Goal: Task Accomplishment & Management: Manage account settings

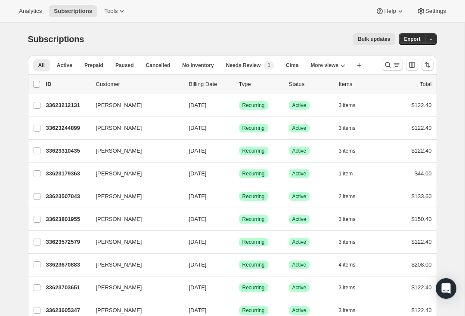
click at [390, 65] on icon "Search and filter results" at bounding box center [387, 65] width 9 height 9
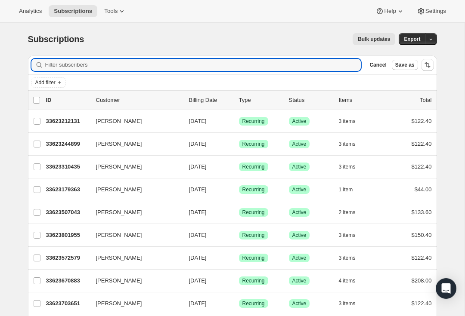
click at [177, 64] on input "Filter subscribers" at bounding box center [203, 65] width 316 height 12
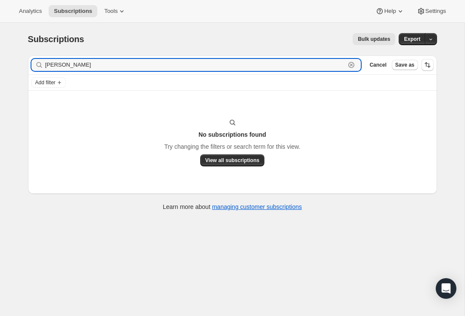
click at [57, 68] on input "Mchael bart" at bounding box center [195, 65] width 300 height 12
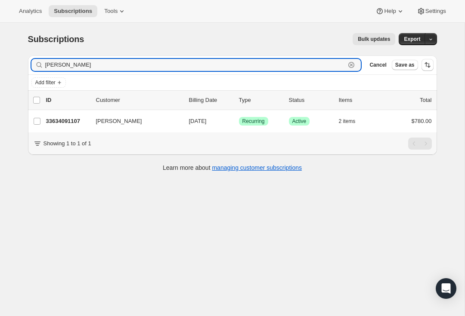
type input "[PERSON_NAME]"
click at [64, 117] on p "33634091107" at bounding box center [67, 121] width 43 height 9
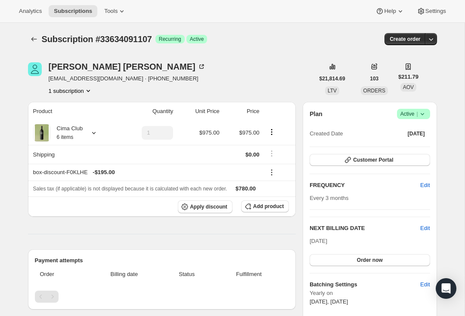
click at [376, 83] on button "103" at bounding box center [373, 79] width 19 height 12
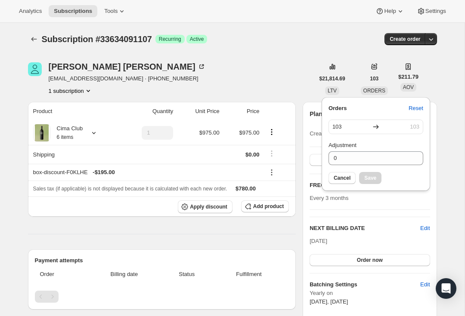
click at [246, 80] on div "Michael Bartzel bartzelmike@gmail.com · +14084552235 1 subscription" at bounding box center [171, 78] width 286 height 33
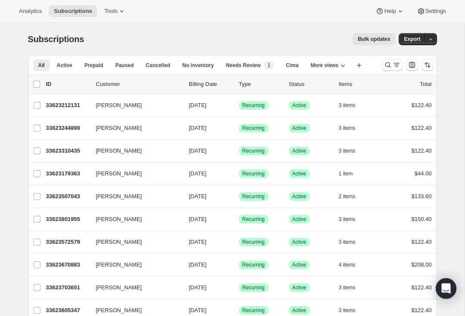
click at [390, 63] on icon "Search and filter results" at bounding box center [387, 65] width 9 height 9
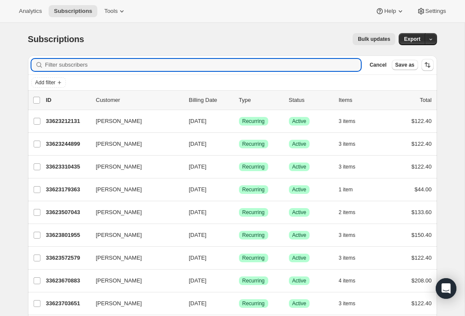
click at [203, 64] on input "Filter subscribers" at bounding box center [203, 65] width 316 height 12
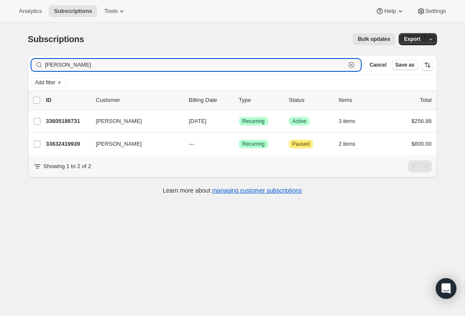
click at [96, 65] on input "[PERSON_NAME]" at bounding box center [195, 65] width 300 height 12
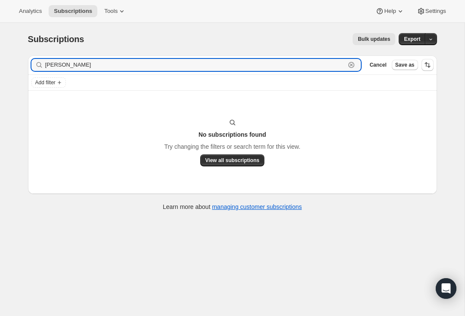
click at [56, 62] on input "[PERSON_NAME]" at bounding box center [195, 65] width 300 height 12
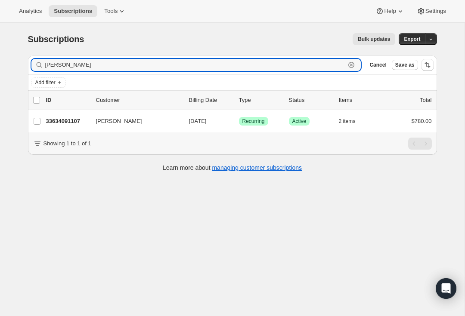
type input "[PERSON_NAME]"
click at [63, 122] on p "33634091107" at bounding box center [67, 121] width 43 height 9
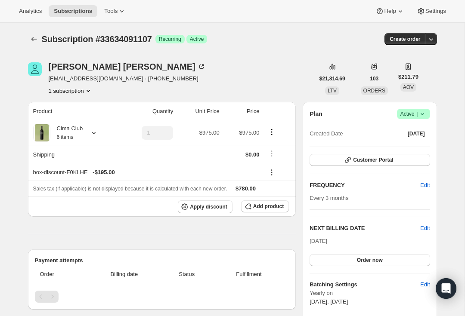
click at [64, 92] on button "1 subscription" at bounding box center [71, 90] width 44 height 9
click at [265, 236] on div "Product Quantity Unit Price Price Cima Club 6 items 1 $975.00 $975.00 Shipping …" at bounding box center [162, 303] width 268 height 403
